Goal: Find contact information: Find contact information

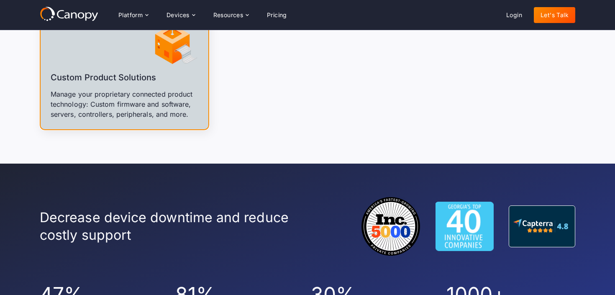
scroll to position [1339, 0]
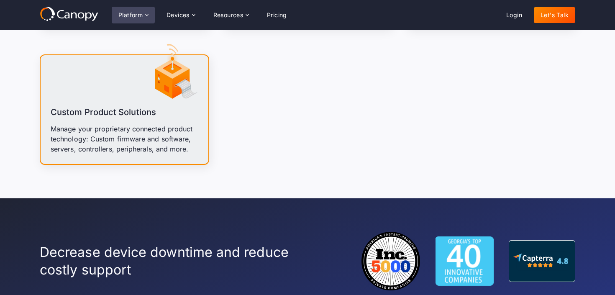
click at [136, 14] on div "Platform" at bounding box center [130, 15] width 24 height 6
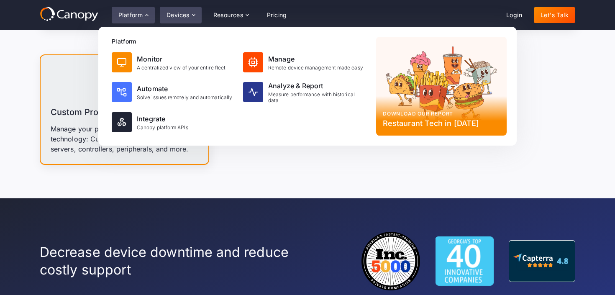
click at [185, 18] on div "Devices" at bounding box center [177, 15] width 23 height 6
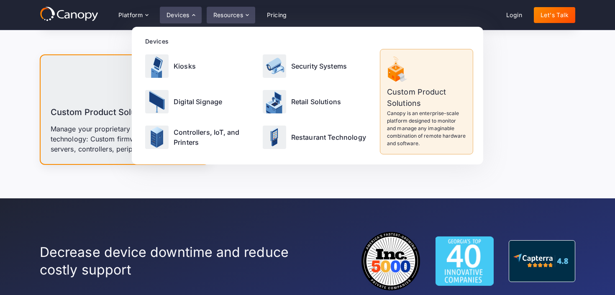
click at [235, 19] on div "Resources" at bounding box center [231, 15] width 49 height 17
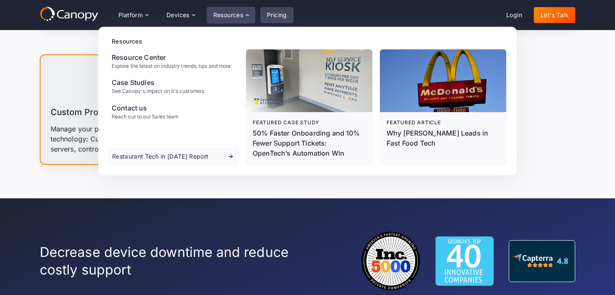
click at [271, 16] on link "Pricing" at bounding box center [276, 15] width 33 height 16
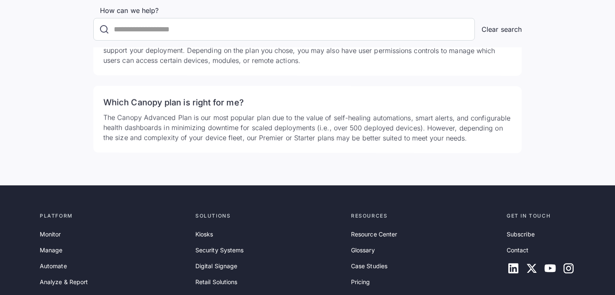
scroll to position [2747, 0]
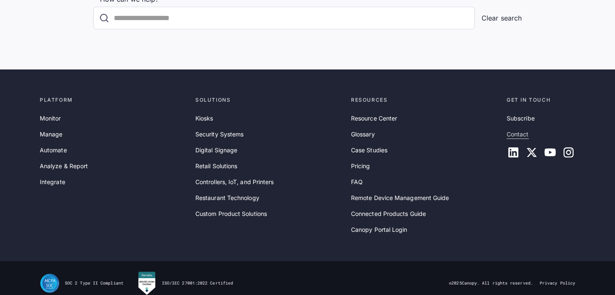
click at [525, 130] on link "Contact" at bounding box center [518, 134] width 22 height 9
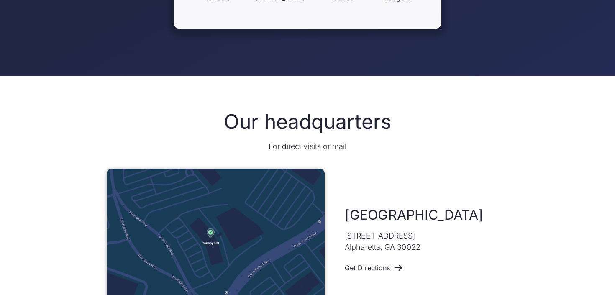
scroll to position [470, 0]
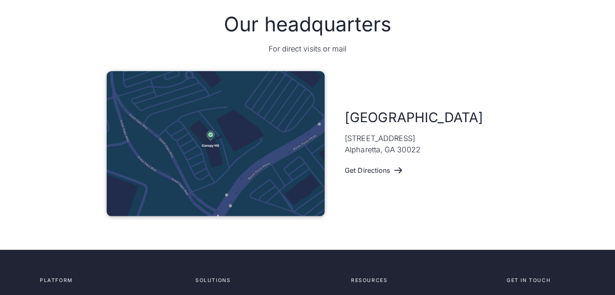
click at [385, 149] on p "11475 Great Oaks Way #325 Alpharetta, GA 30022" at bounding box center [383, 144] width 76 height 23
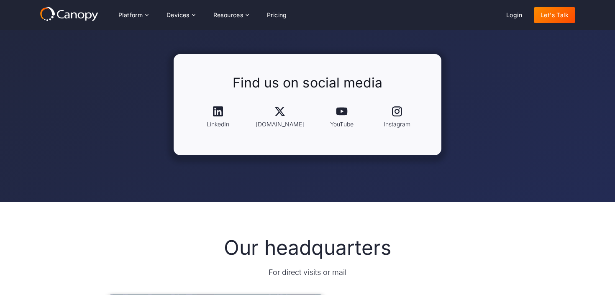
scroll to position [0, 0]
